Goal: Task Accomplishment & Management: Manage account settings

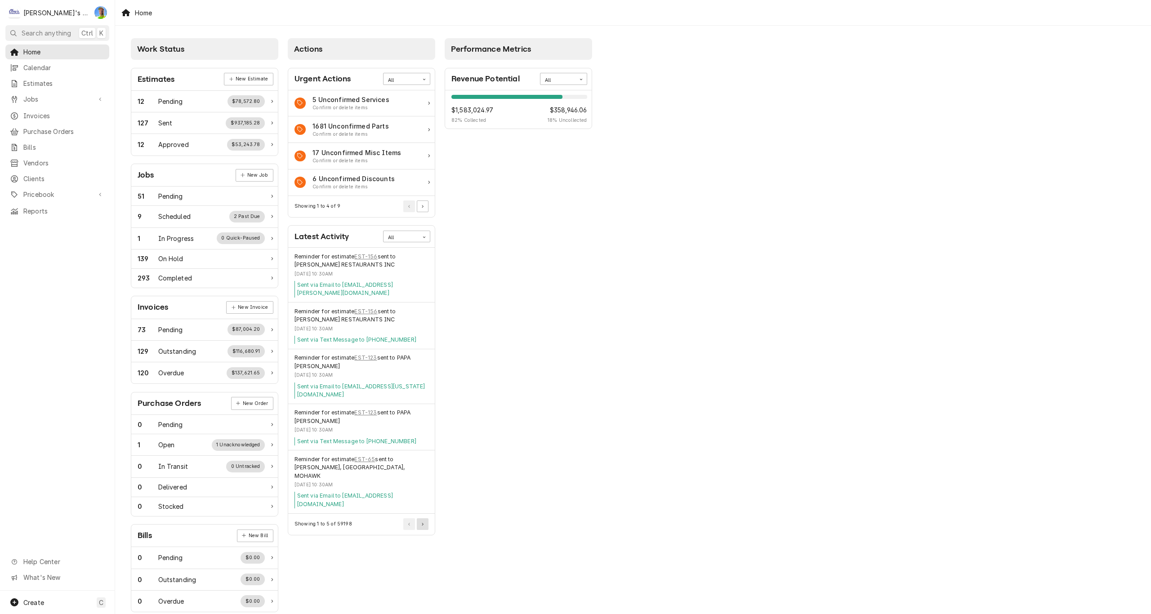
click at [425, 519] on button "Pagination Controls" at bounding box center [423, 525] width 12 height 12
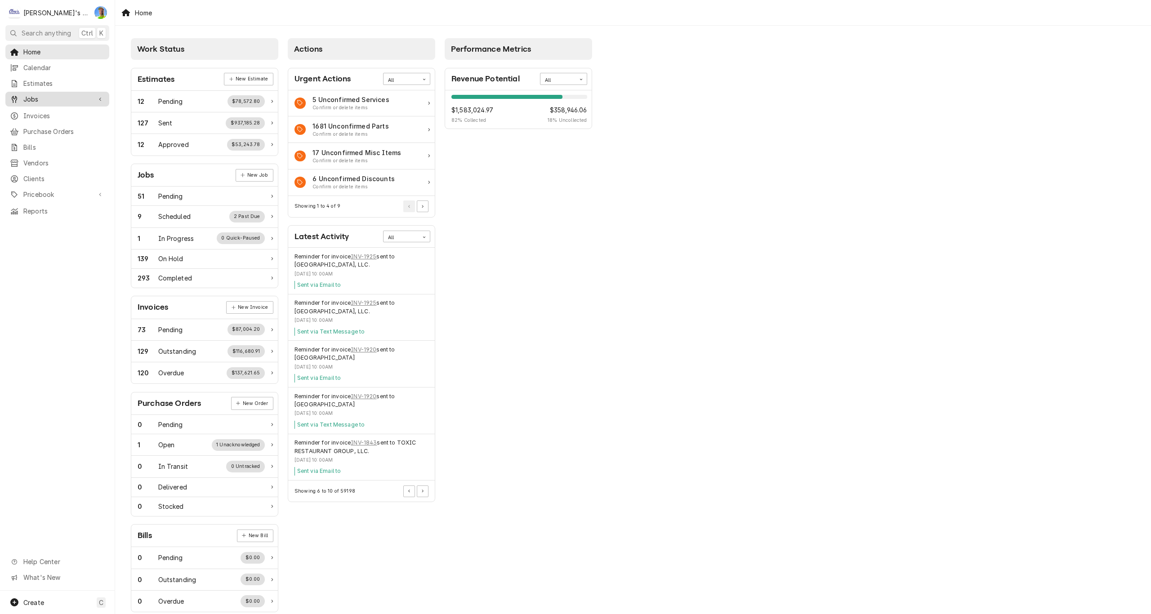
click at [52, 96] on span "Jobs" at bounding box center [57, 98] width 68 height 9
click at [52, 110] on span "Jobs" at bounding box center [63, 114] width 81 height 9
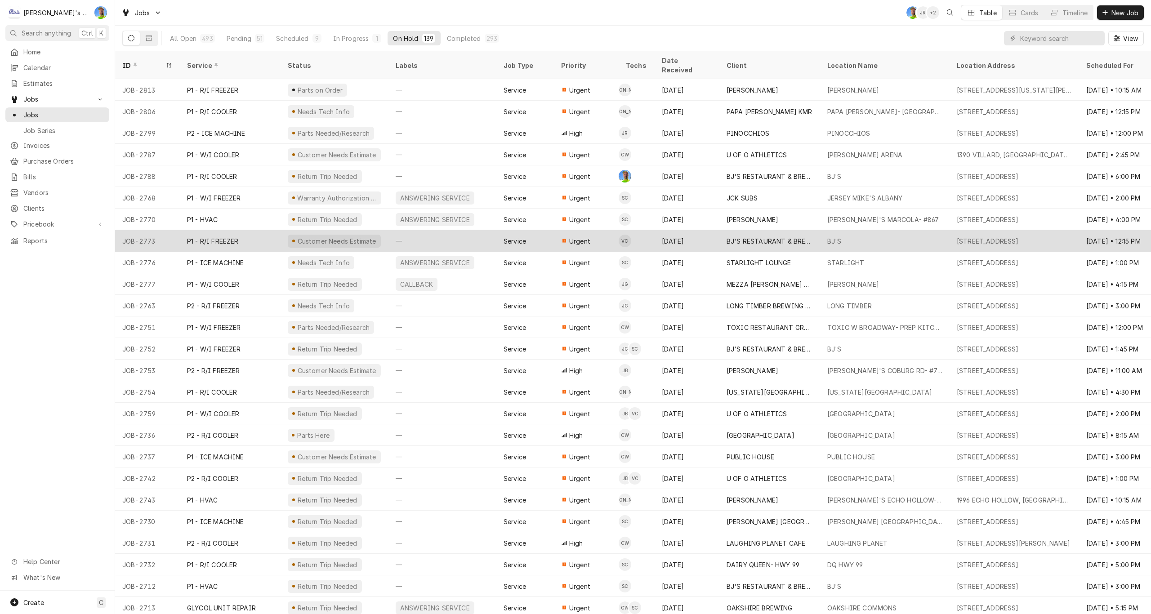
click at [785, 237] on div "BJ'S RESTAURANT & BREWHOUSE" at bounding box center [770, 241] width 86 height 9
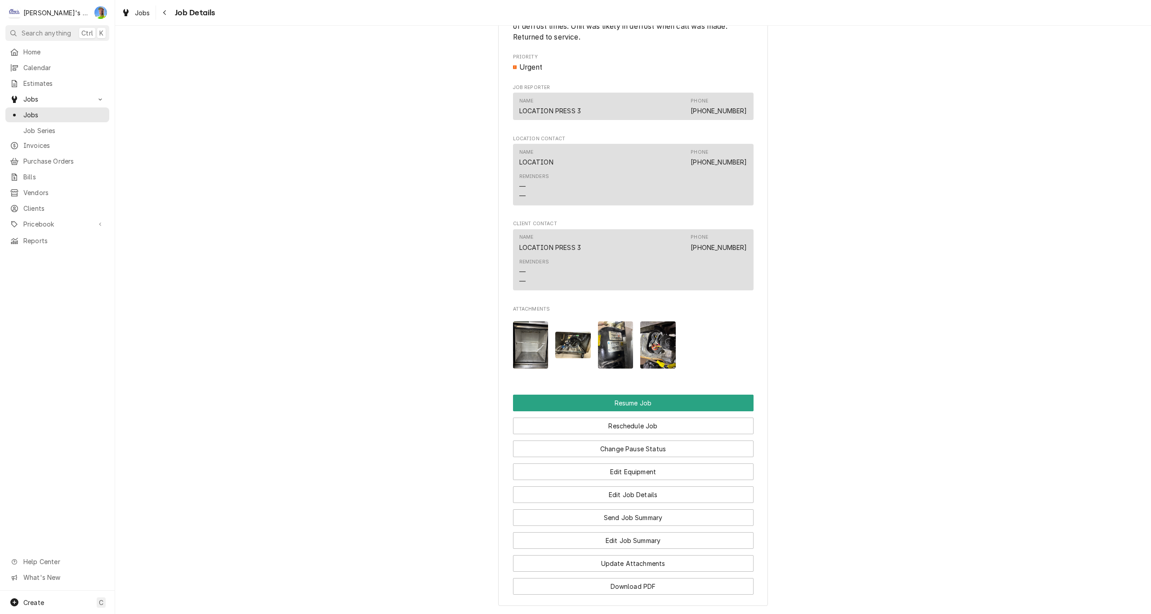
scroll to position [1124, 0]
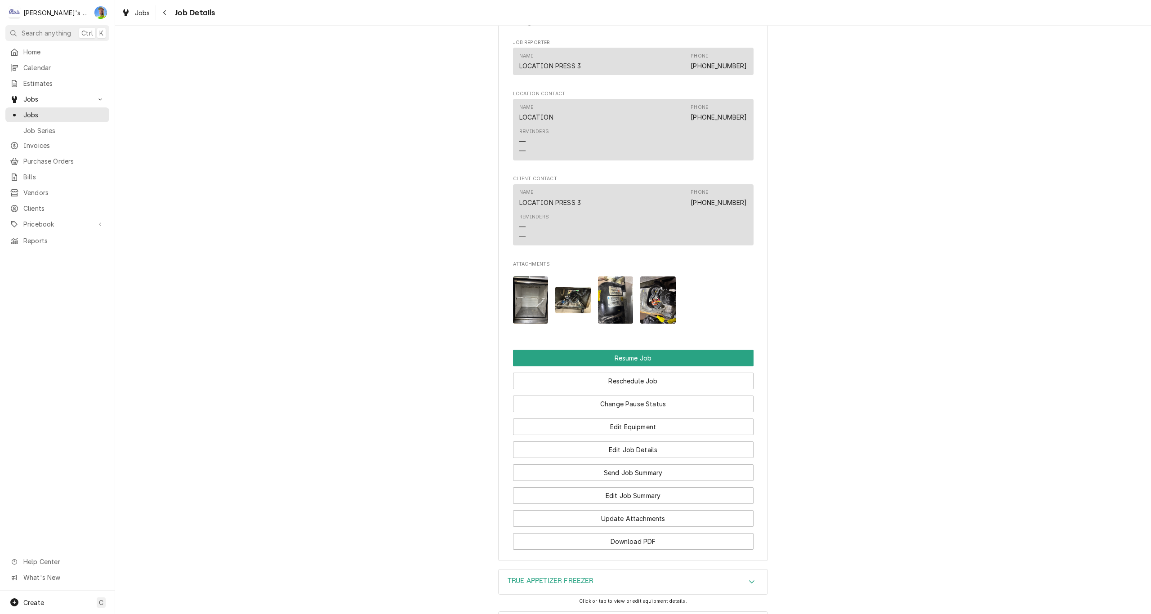
click at [612, 302] on img "Attachments" at bounding box center [616, 300] width 36 height 47
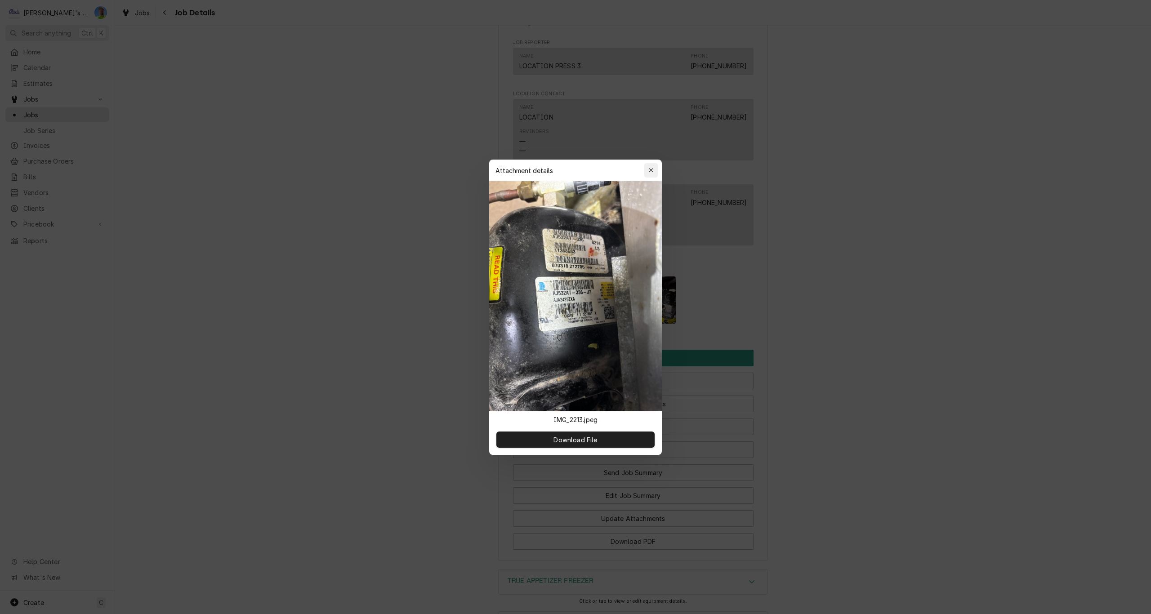
click at [652, 167] on icon "button" at bounding box center [651, 170] width 5 height 6
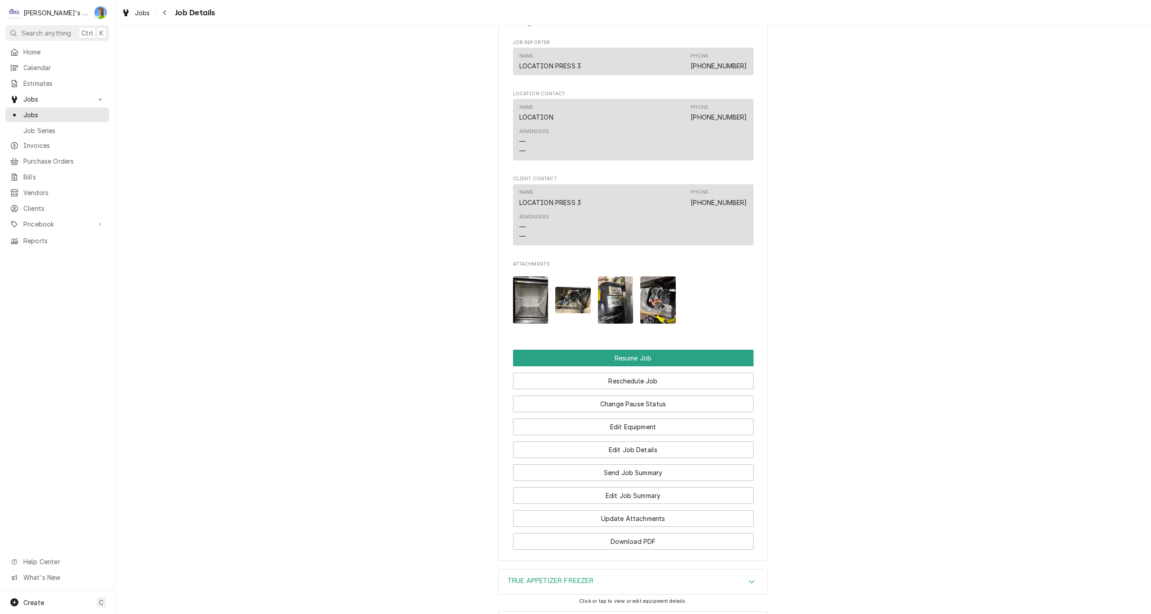
click at [659, 307] on img "Attachments" at bounding box center [658, 300] width 36 height 47
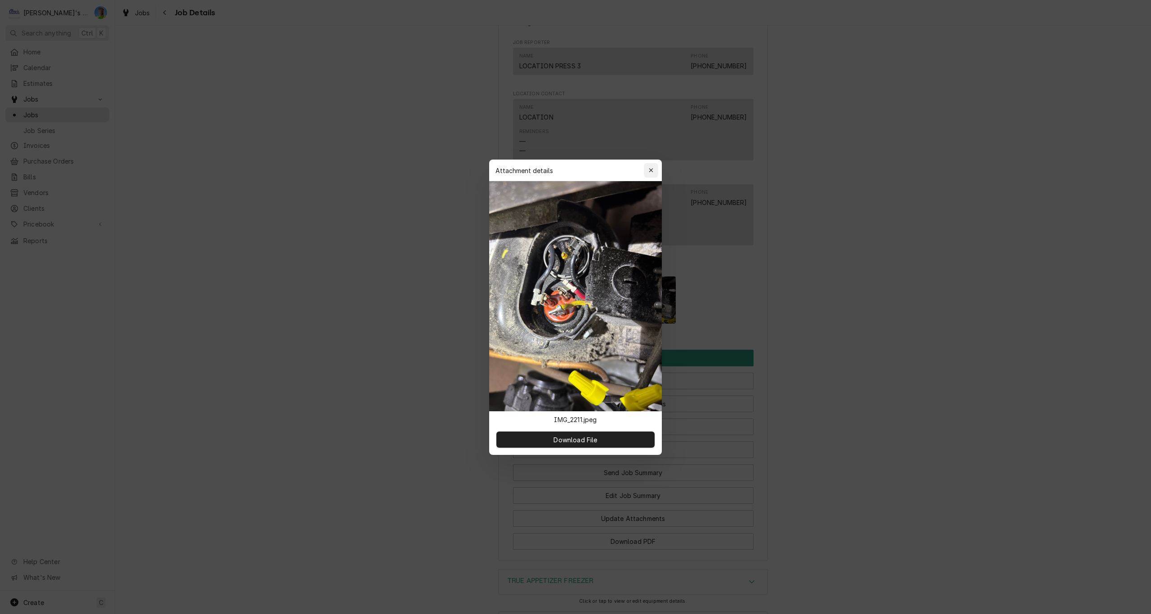
click at [651, 173] on icon "button" at bounding box center [651, 170] width 5 height 6
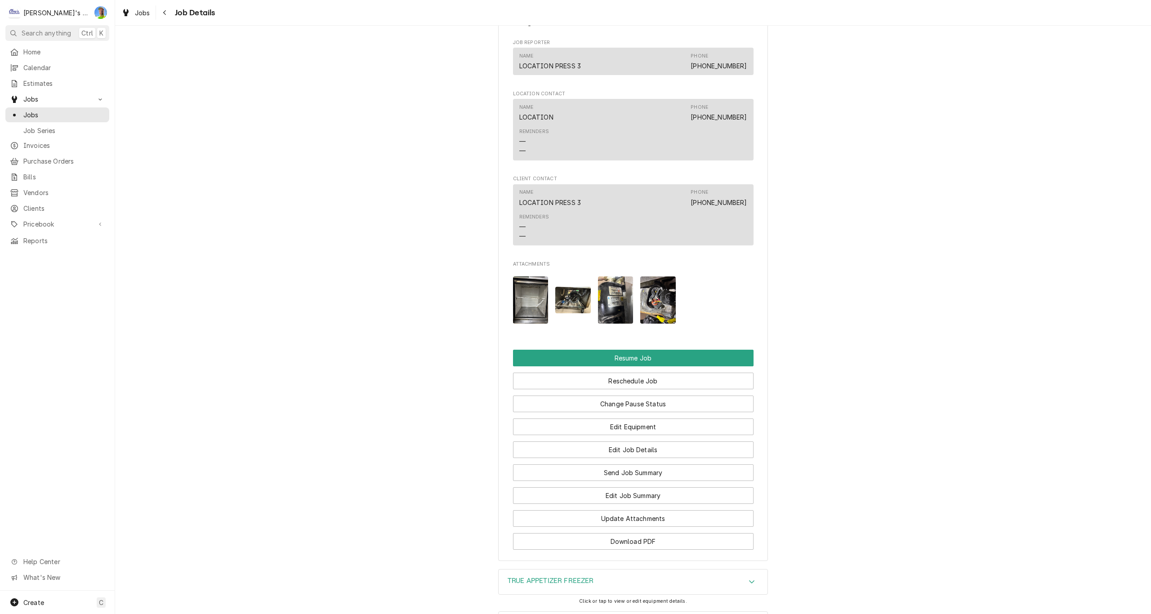
click at [564, 305] on img "Attachments" at bounding box center [573, 300] width 36 height 27
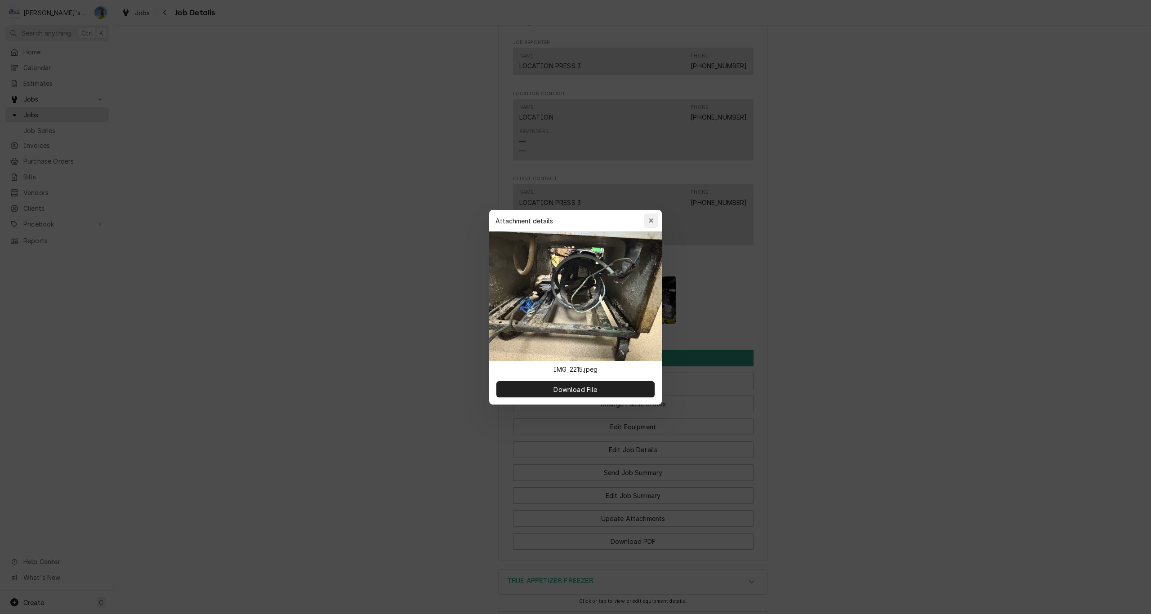
click at [653, 220] on icon "button" at bounding box center [651, 221] width 5 height 6
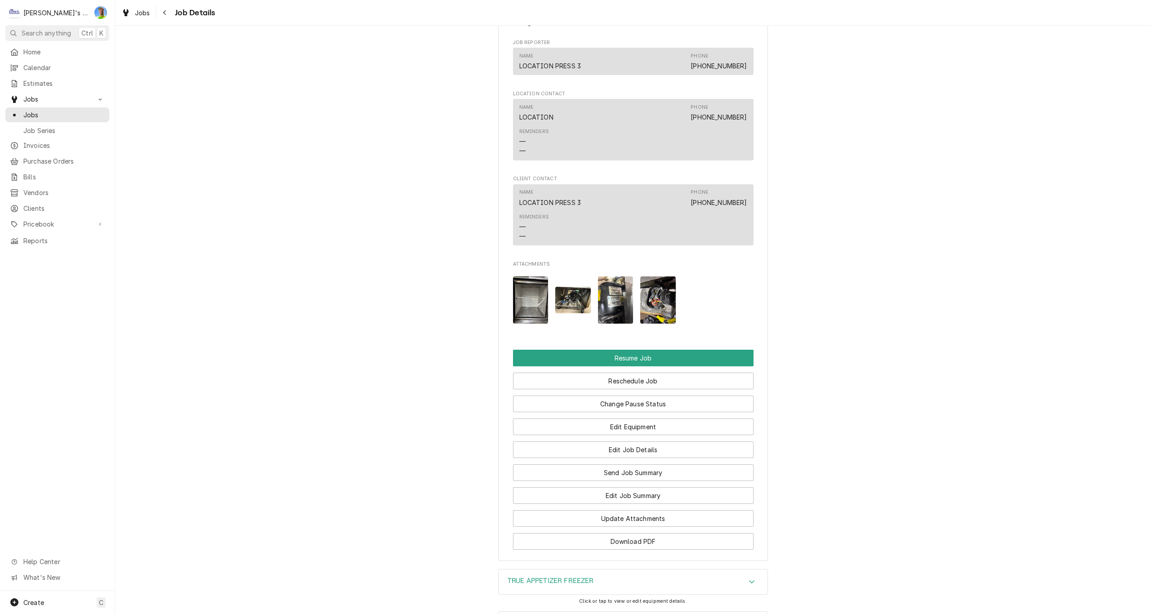
click at [527, 304] on img "Attachments" at bounding box center [531, 300] width 36 height 47
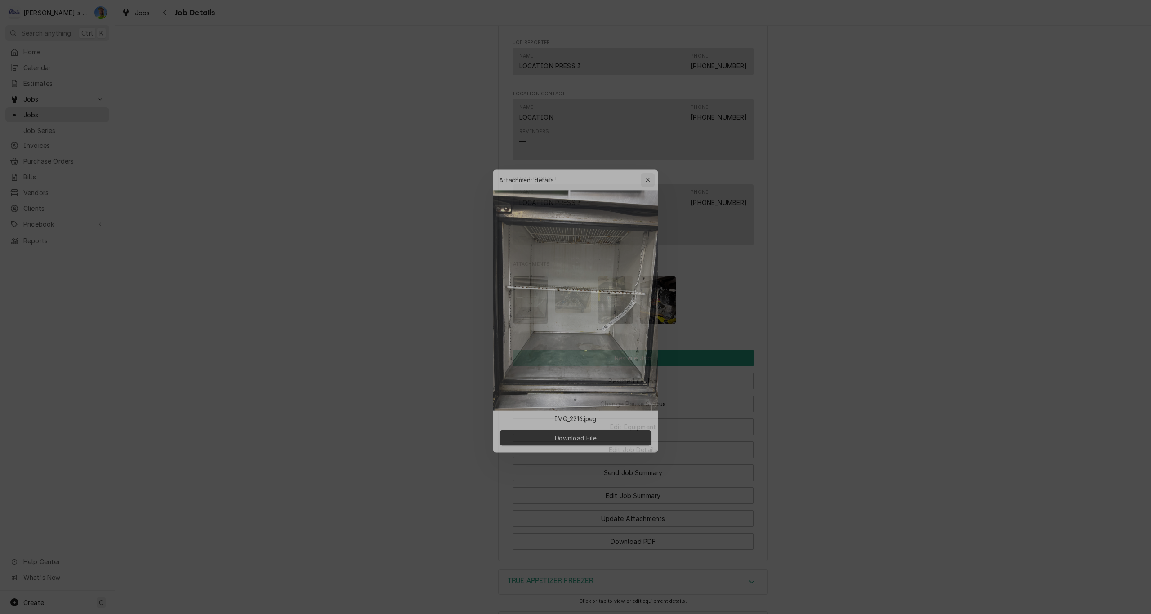
click at [651, 170] on icon "button" at bounding box center [651, 170] width 5 height 6
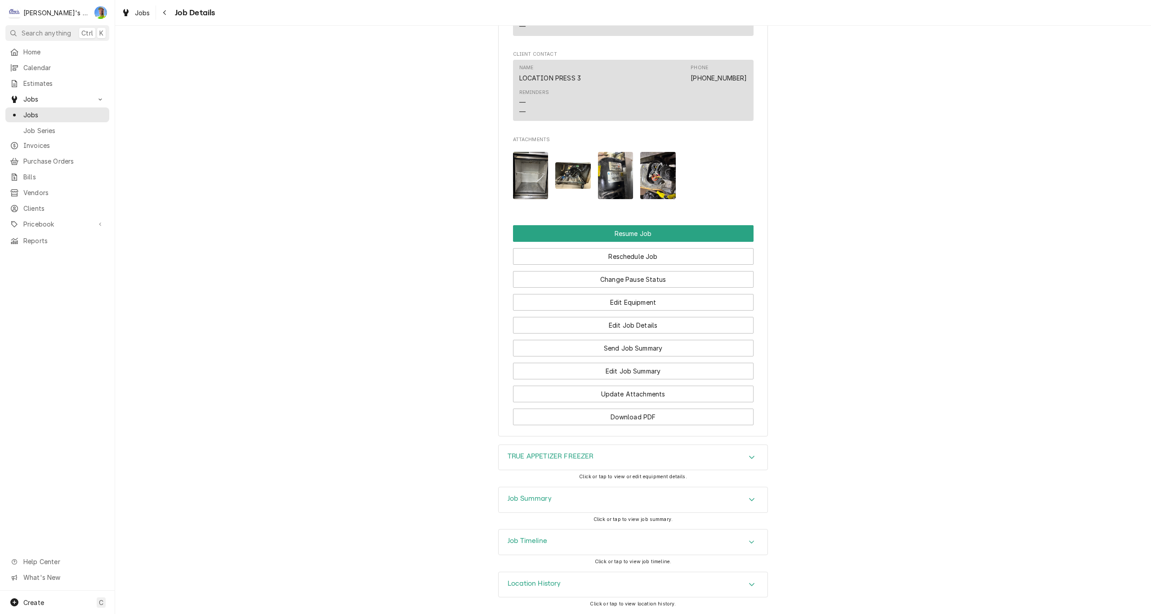
scroll to position [1260, 0]
click at [752, 457] on div "Accordion Header" at bounding box center [751, 457] width 13 height 11
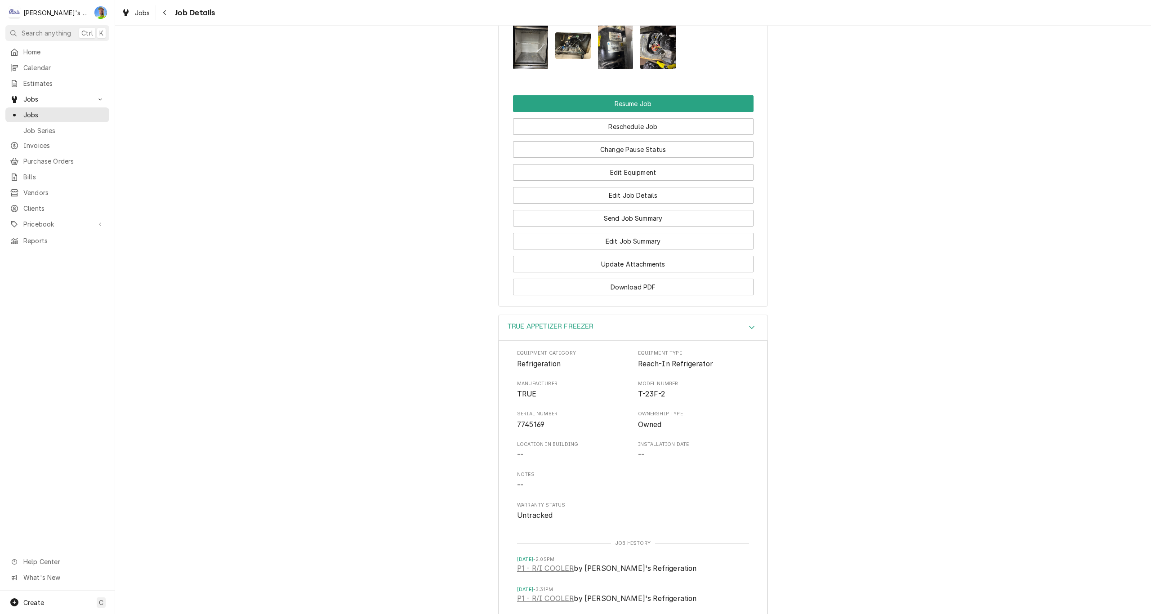
scroll to position [1395, 0]
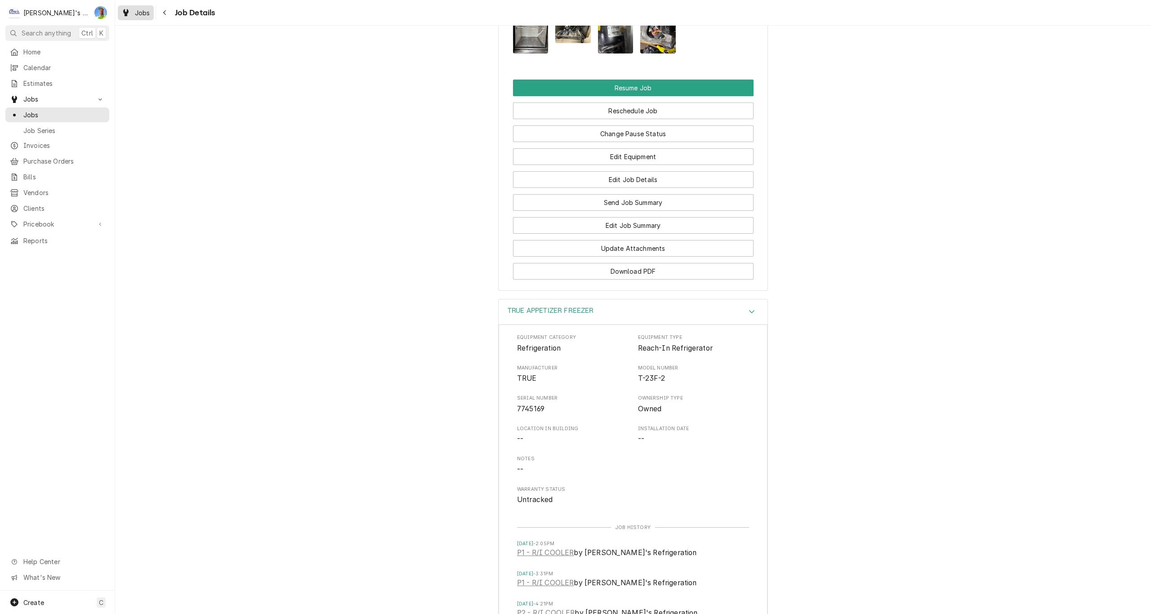
click at [134, 9] on div "Jobs" at bounding box center [136, 12] width 32 height 11
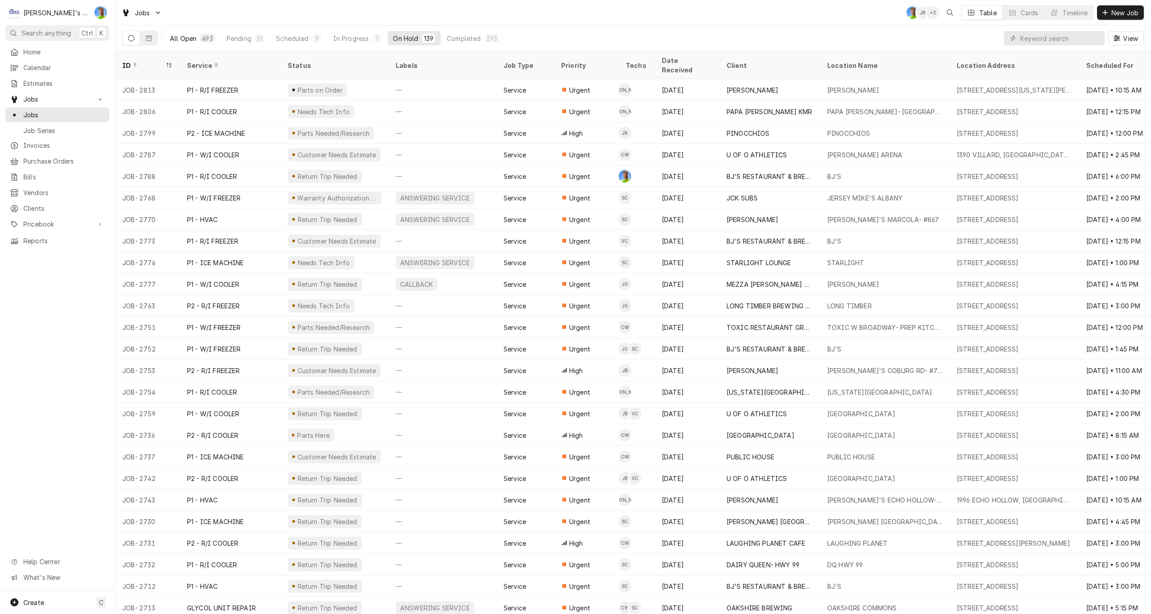
click at [187, 36] on div "All Open" at bounding box center [183, 38] width 27 height 9
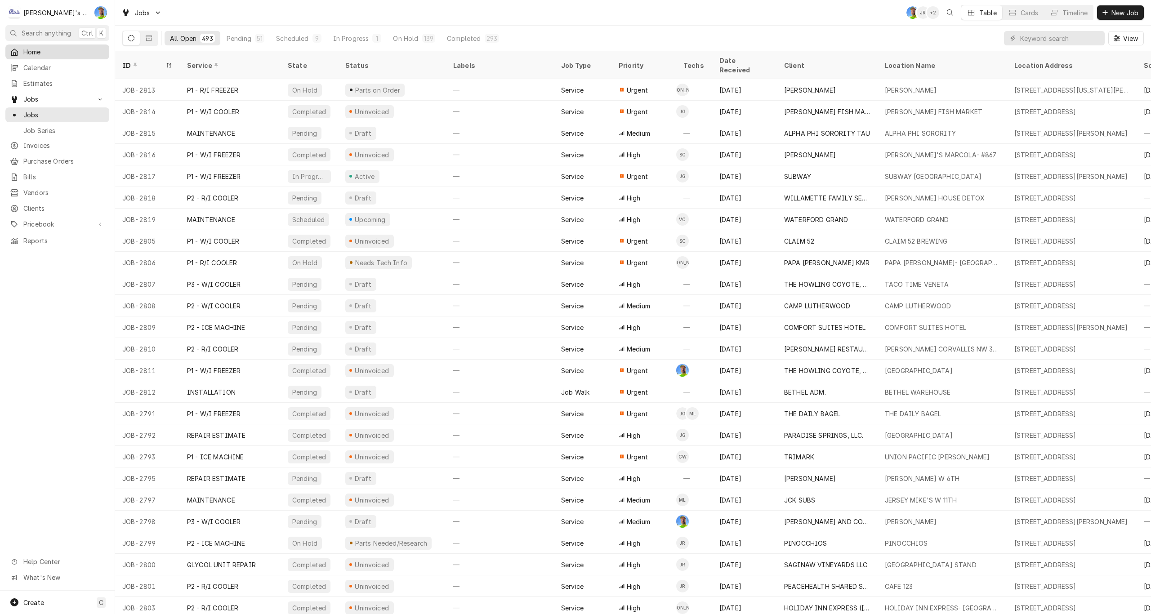
click at [52, 51] on span "Home" at bounding box center [63, 51] width 81 height 9
